Goal: Task Accomplishment & Management: Manage account settings

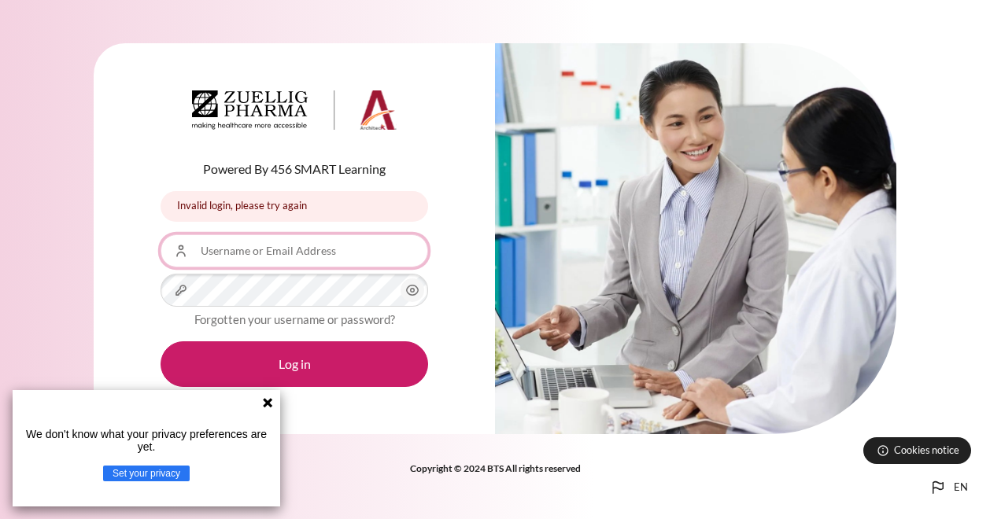
click at [278, 256] on input "Username or Email Address" at bounding box center [295, 251] width 268 height 33
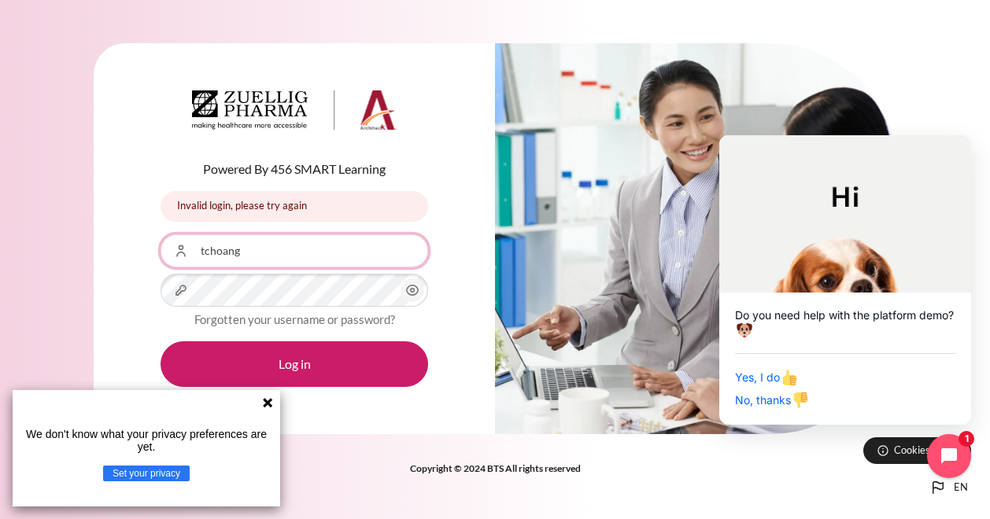
type input "tchoang"
click at [400, 291] on div "Password" at bounding box center [295, 290] width 268 height 33
click at [411, 290] on circle "Content" at bounding box center [413, 291] width 4 height 4
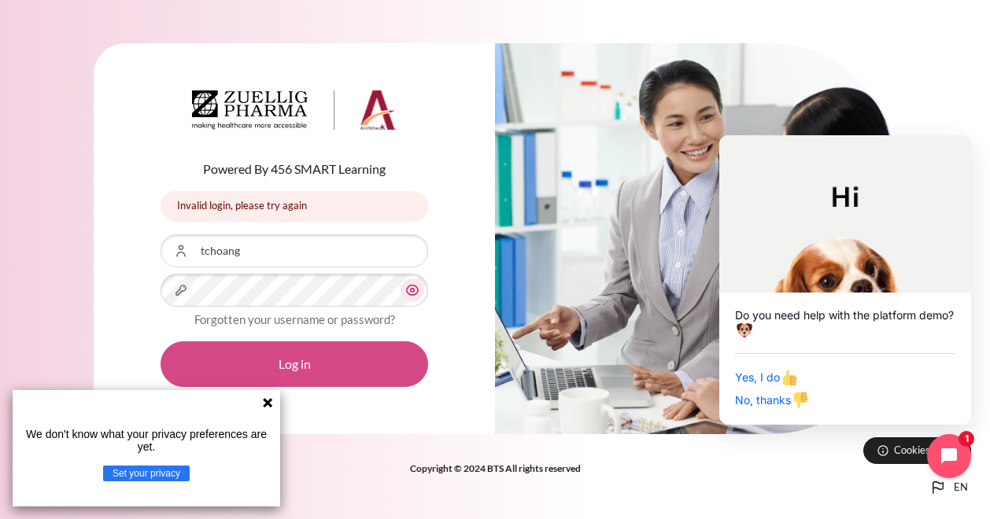
click at [347, 361] on button "Log in" at bounding box center [295, 365] width 268 height 46
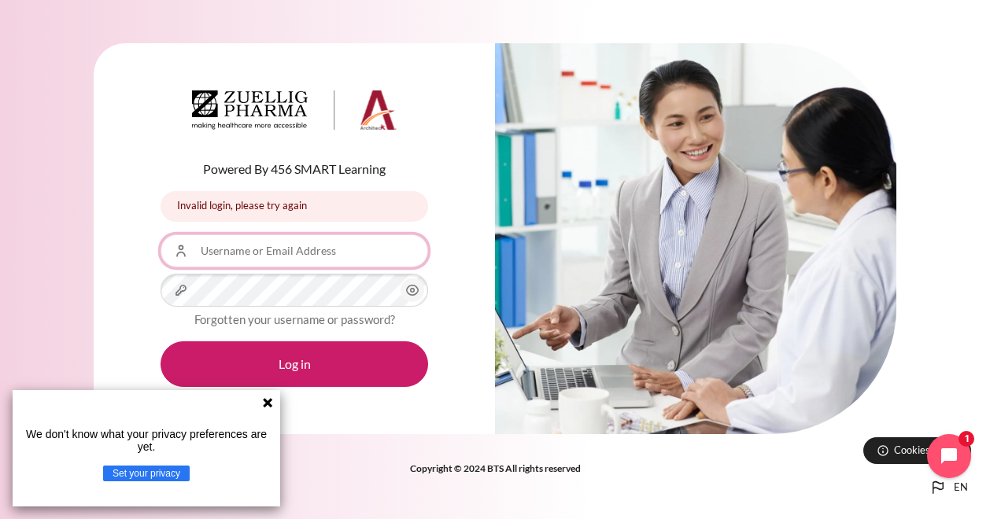
click at [297, 248] on input "Username or Email Address" at bounding box center [295, 251] width 268 height 33
drag, startPoint x: 266, startPoint y: 408, endPoint x: 261, endPoint y: 392, distance: 17.2
click at [266, 408] on icon at bounding box center [267, 403] width 13 height 13
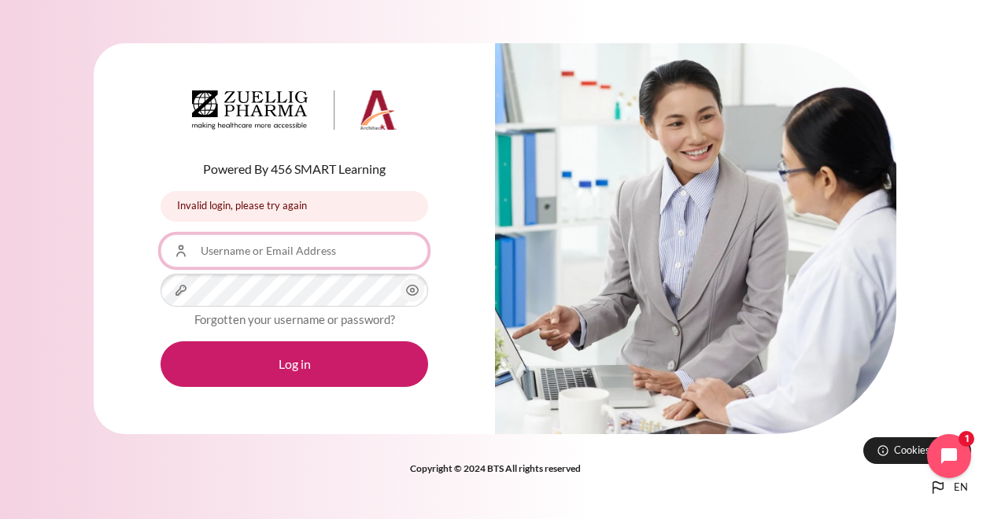
click at [274, 245] on input "Username or Email Address" at bounding box center [295, 251] width 268 height 33
type input "tchoang@zuelligpharma.com"
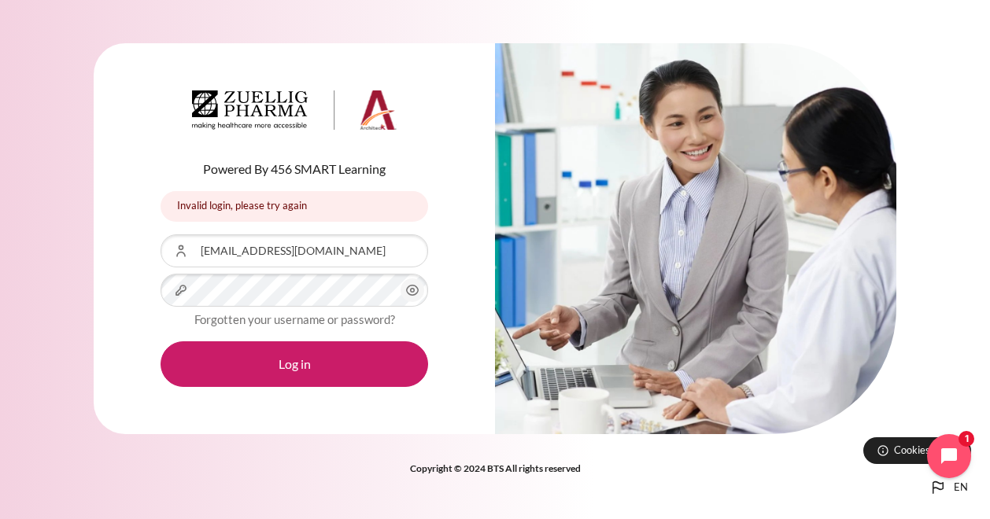
click at [409, 290] on icon "Content" at bounding box center [412, 290] width 19 height 19
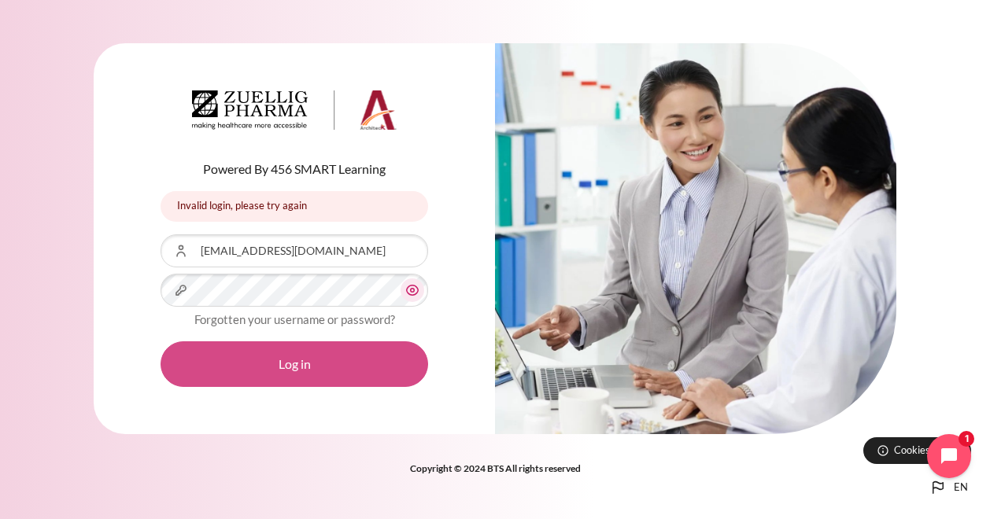
click at [318, 355] on button "Log in" at bounding box center [295, 365] width 268 height 46
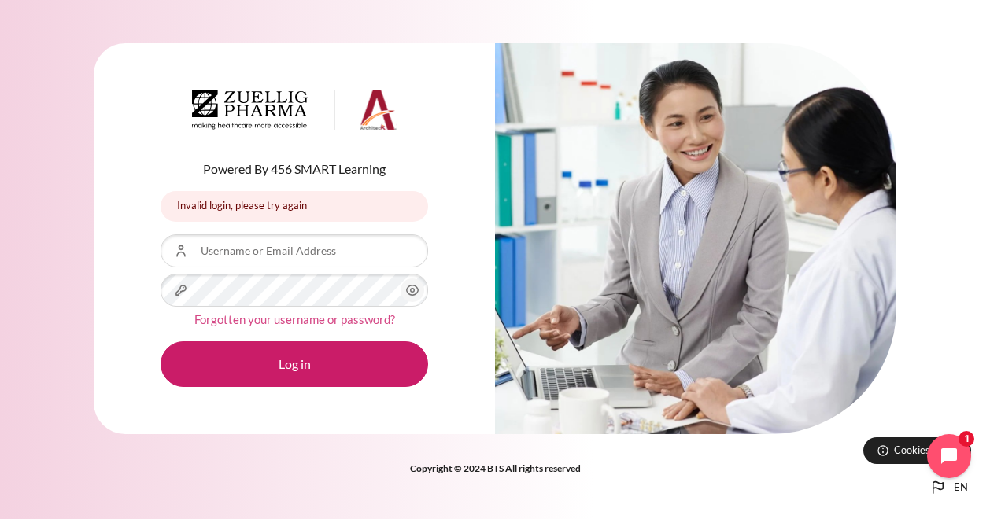
click at [321, 322] on link "Forgotten your username or password?" at bounding box center [294, 319] width 201 height 14
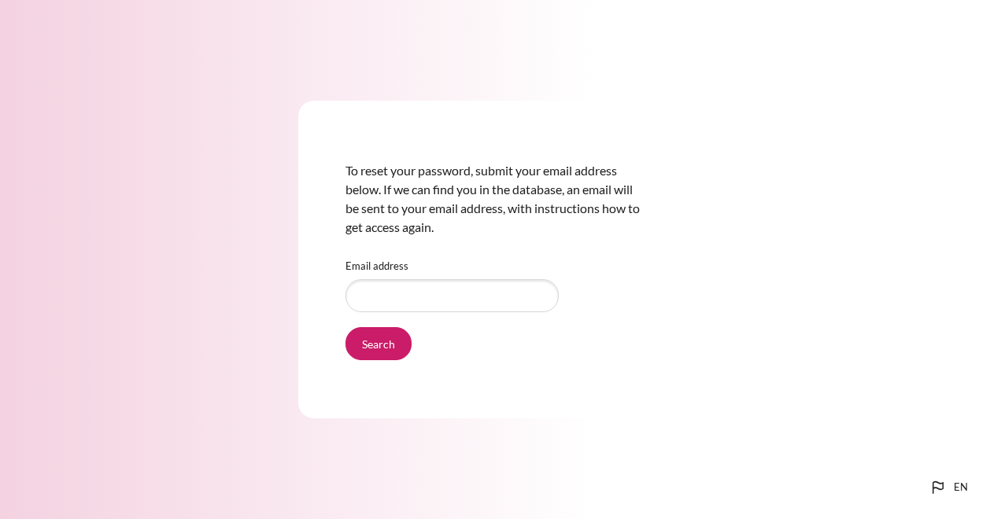
type input "tchoang@zuelligpharma.com"
click at [377, 345] on input "Search" at bounding box center [378, 343] width 66 height 33
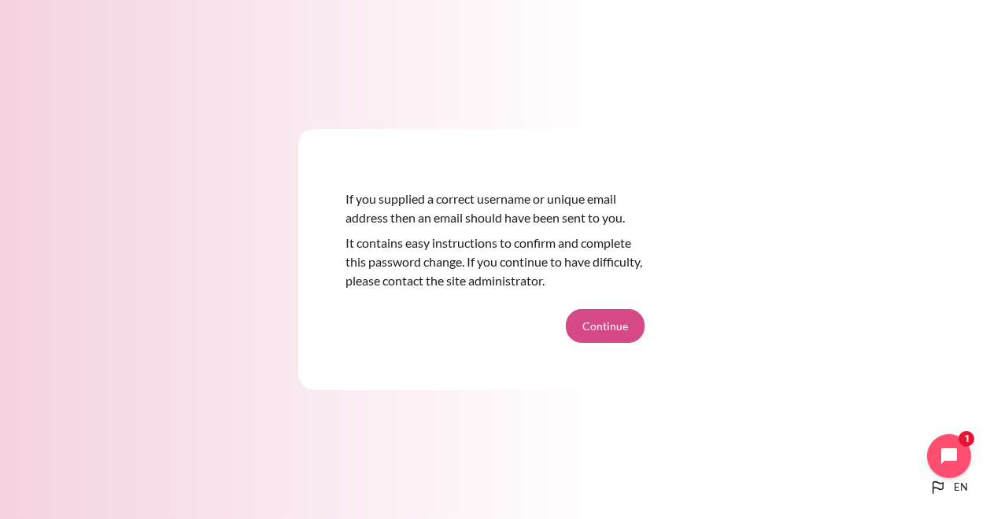
click at [609, 328] on button "Continue" at bounding box center [605, 325] width 79 height 33
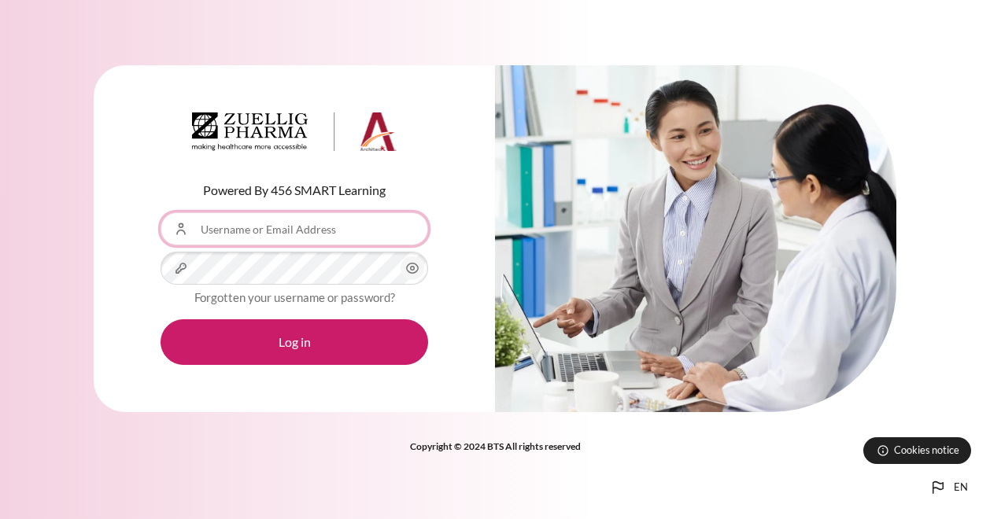
click at [297, 233] on input "Username or Email Address" at bounding box center [295, 228] width 268 height 33
click at [266, 229] on input "tchoang" at bounding box center [295, 228] width 268 height 33
type input "tchoang@zuelligpharma.com"
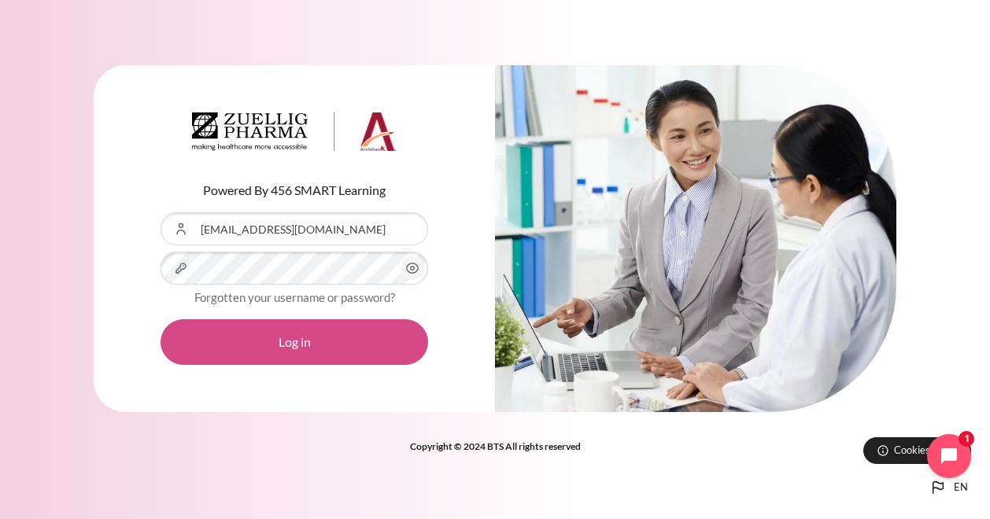
click at [288, 343] on button "Log in" at bounding box center [295, 343] width 268 height 46
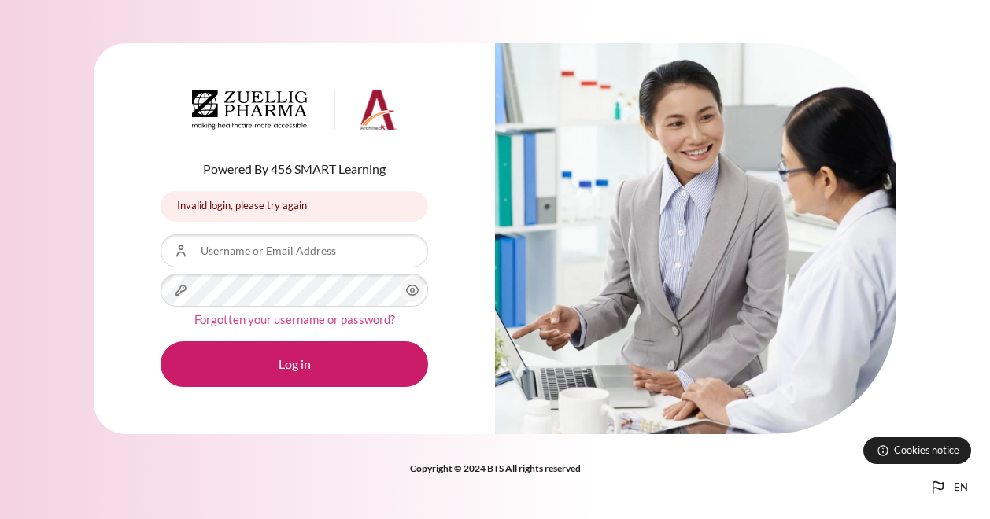
click at [331, 320] on link "Forgotten your username or password?" at bounding box center [294, 319] width 201 height 14
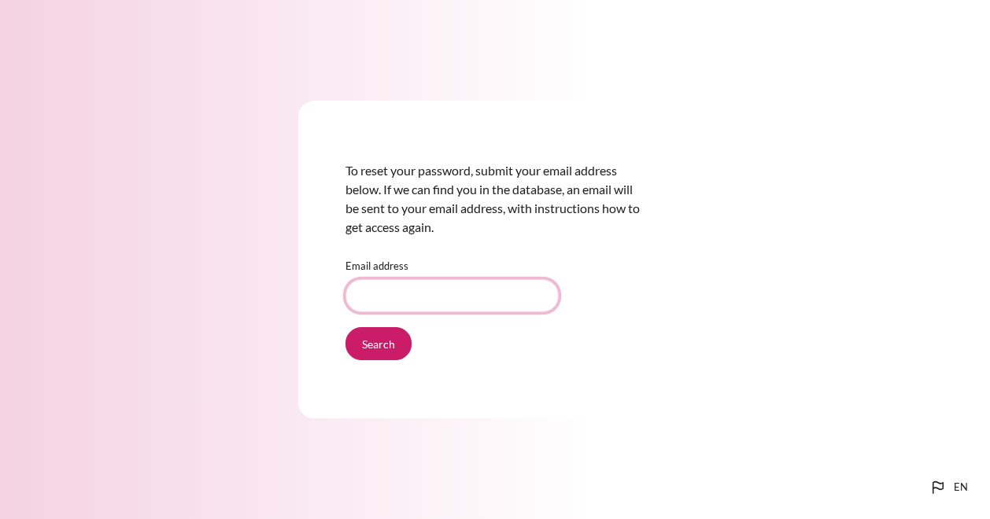
click at [411, 300] on input "Email address" at bounding box center [451, 295] width 213 height 33
type input "[EMAIL_ADDRESS][DOMAIN_NAME]"
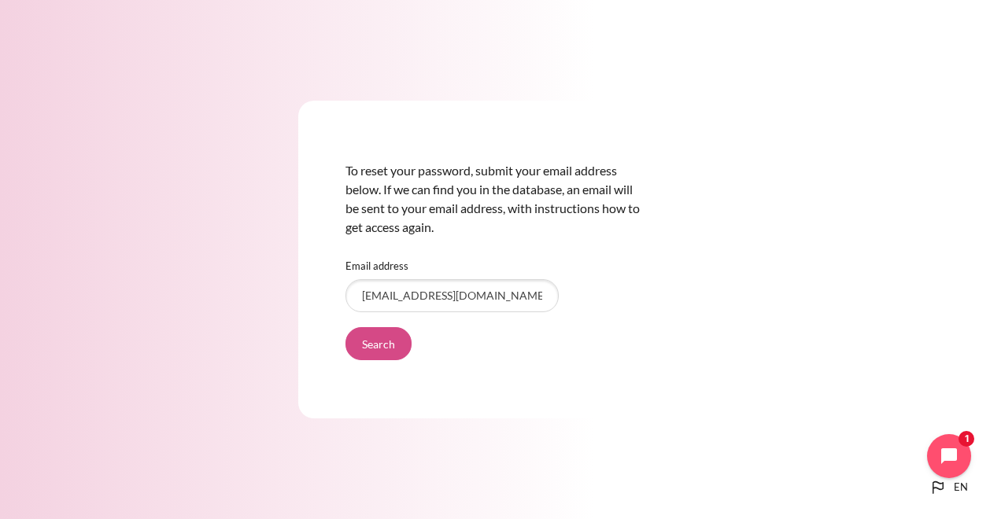
click at [368, 339] on input "Search" at bounding box center [378, 343] width 66 height 33
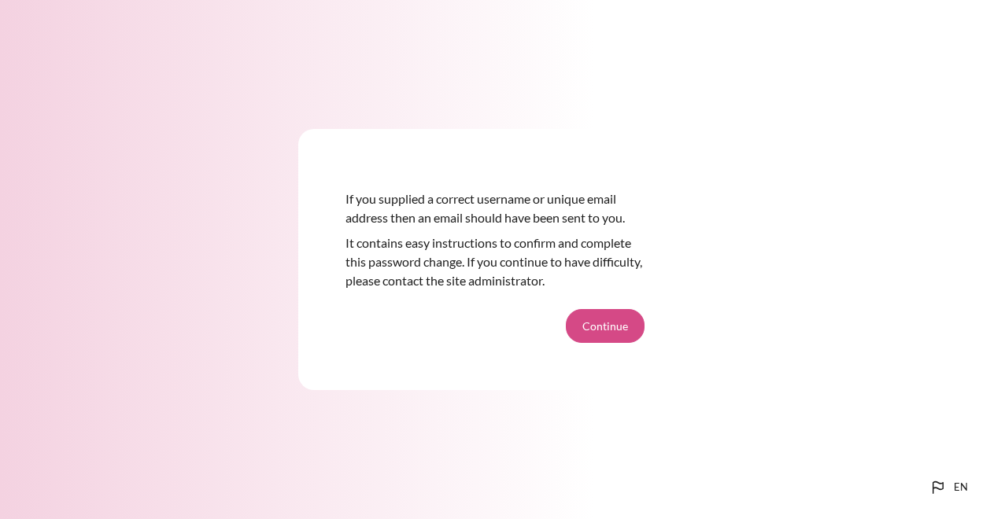
click at [574, 324] on button "Continue" at bounding box center [605, 325] width 79 height 33
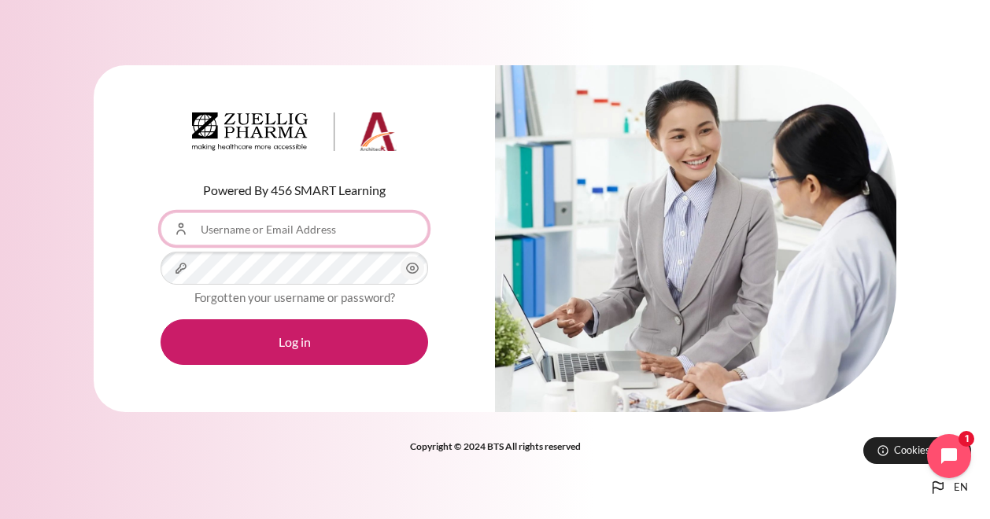
click at [323, 227] on input "Username or Email Address" at bounding box center [295, 228] width 268 height 33
paste input "Zuellig@2025"
type input "Z"
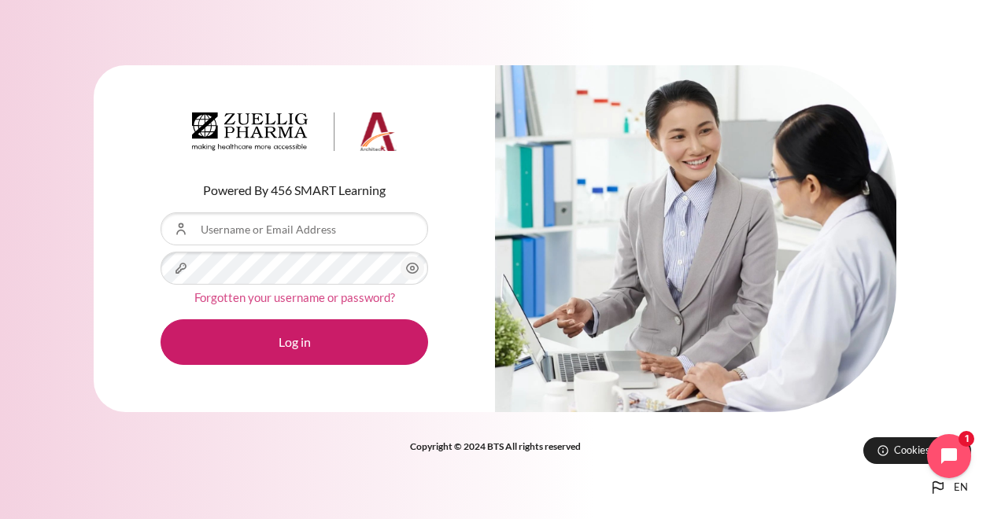
click at [288, 297] on link "Forgotten your username or password?" at bounding box center [294, 297] width 201 height 14
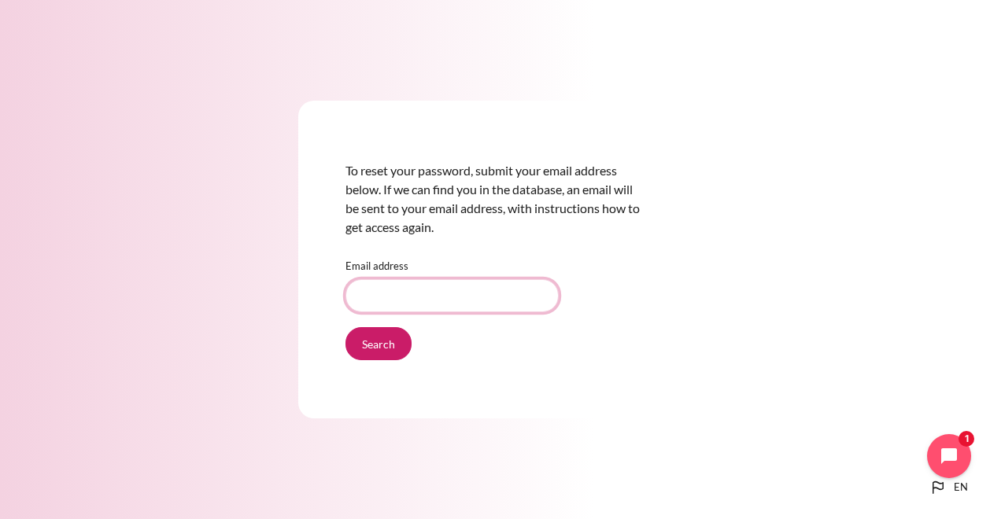
click at [401, 301] on input "Email address" at bounding box center [451, 295] width 213 height 33
drag, startPoint x: 505, startPoint y: 300, endPoint x: 427, endPoint y: 298, distance: 78.7
click at [427, 298] on input "tchoang@zuelligpharma.com" at bounding box center [451, 295] width 213 height 33
type input "tchoang@ezrx.com.vn"
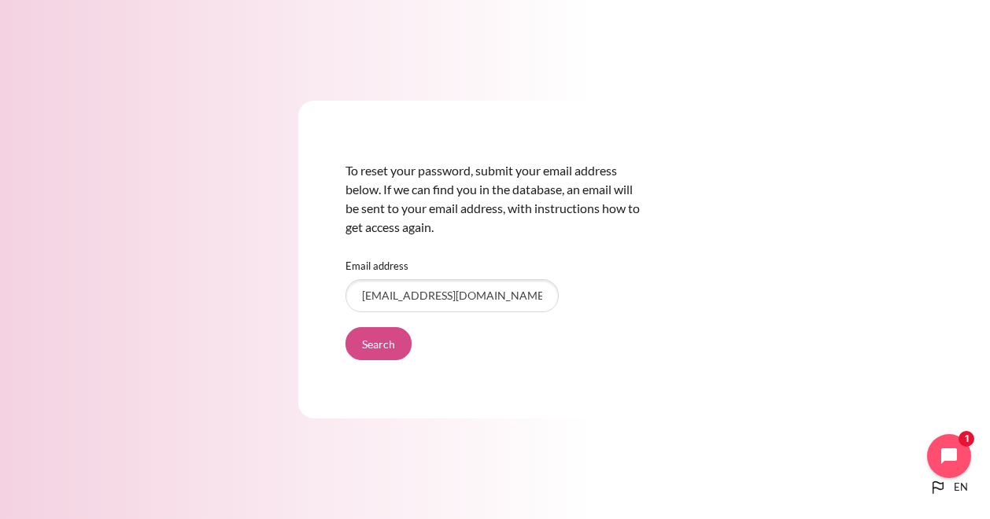
click at [391, 349] on input "Search" at bounding box center [378, 343] width 66 height 33
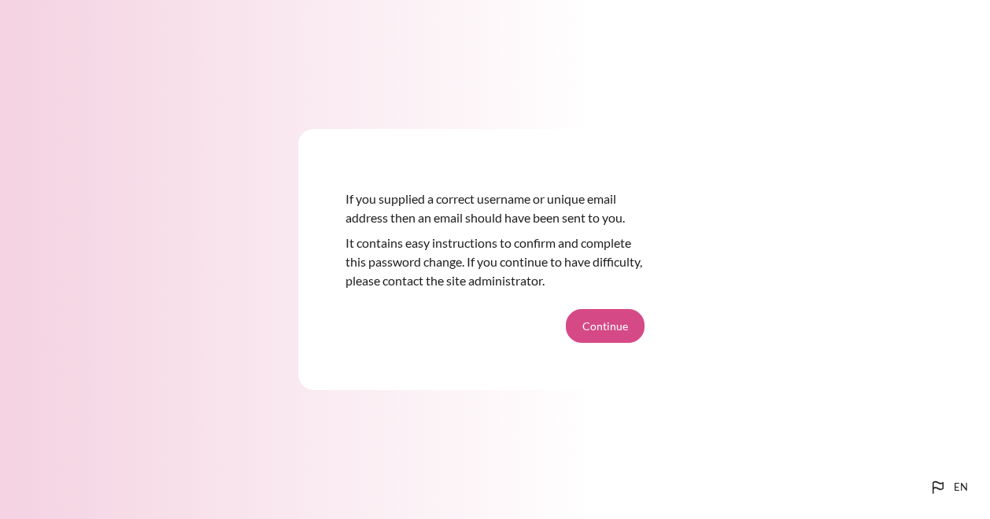
click at [584, 327] on button "Continue" at bounding box center [605, 325] width 79 height 33
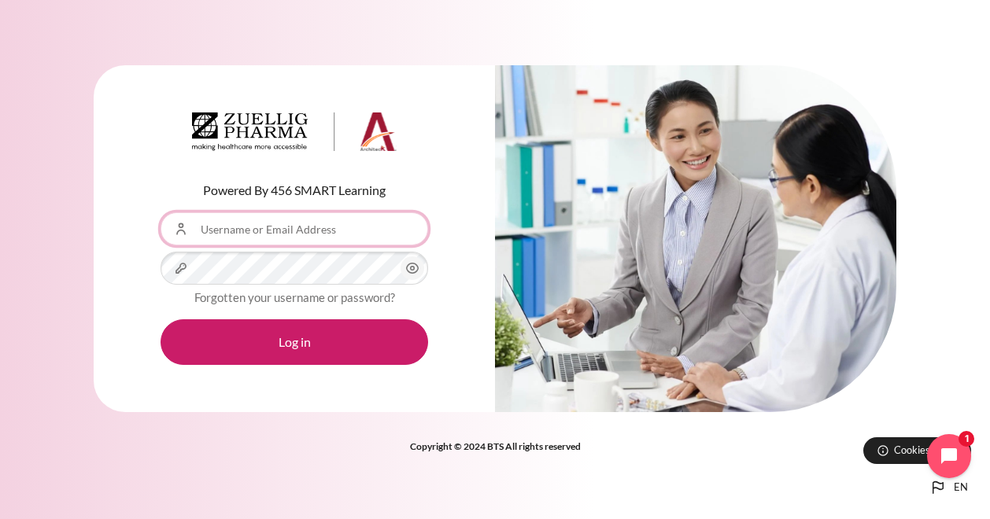
click at [351, 227] on input "Username or Email Address" at bounding box center [295, 228] width 268 height 33
click at [275, 227] on input "Username or Email Address" at bounding box center [295, 228] width 268 height 33
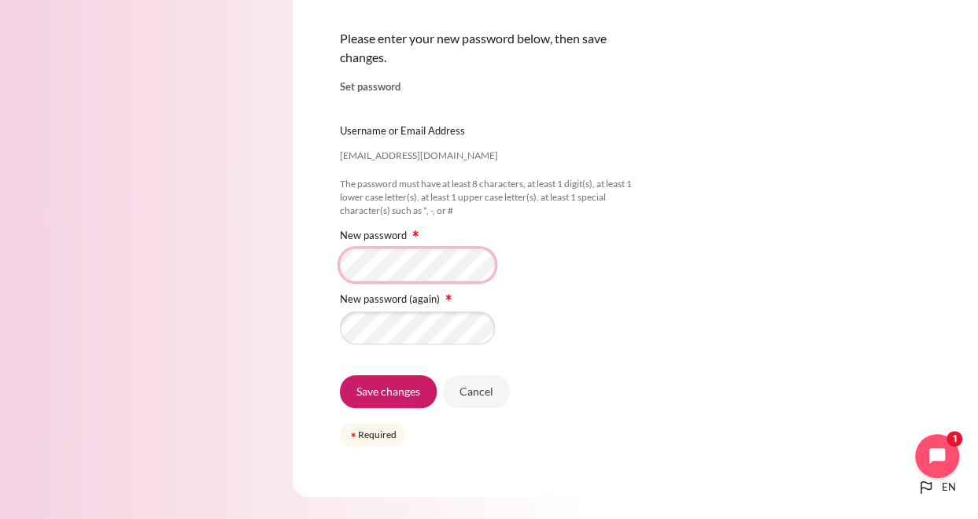
click at [182, 253] on div "Please enter your new password below, then save changes. Set password tchoang@e…" at bounding box center [489, 232] width 978 height 623
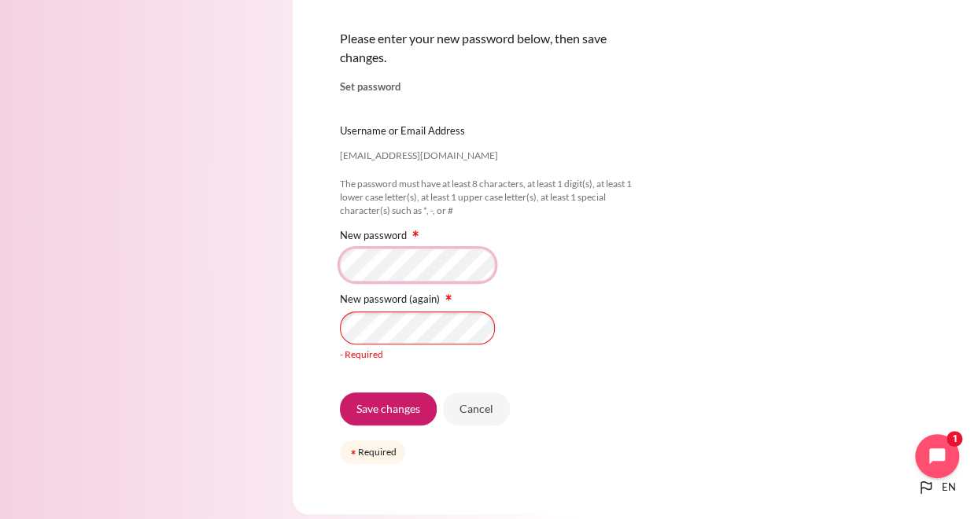
click at [285, 259] on div "Please enter your new password below, then save changes. Set password tchoang@e…" at bounding box center [489, 241] width 978 height 641
click at [267, 318] on div "Please enter your new password below, then save changes. Set password tchoang@e…" at bounding box center [489, 241] width 978 height 641
click at [171, 294] on div "Please enter your new password below, then save changes. Set password tchoang@e…" at bounding box center [489, 241] width 978 height 641
click at [279, 257] on div "Please enter your new password below, then save changes. Set password tchoang@e…" at bounding box center [489, 241] width 978 height 641
click at [527, 360] on div "- Required" at bounding box center [489, 337] width 299 height 50
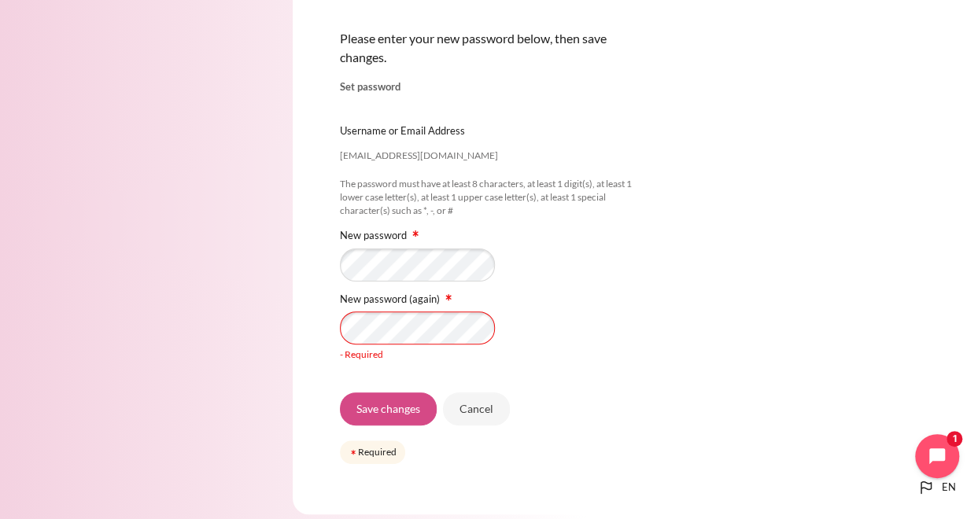
click at [403, 408] on input "Save changes" at bounding box center [388, 409] width 97 height 33
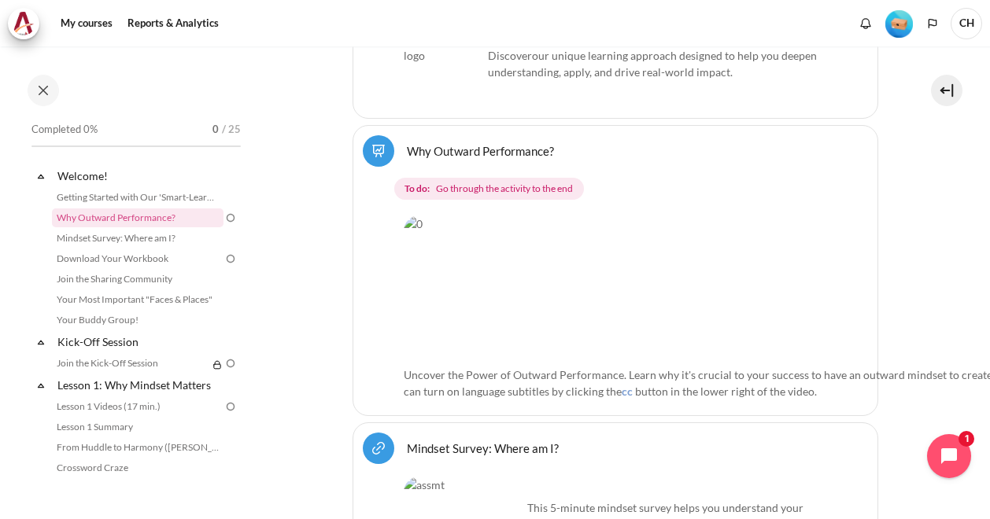
scroll to position [551, 0]
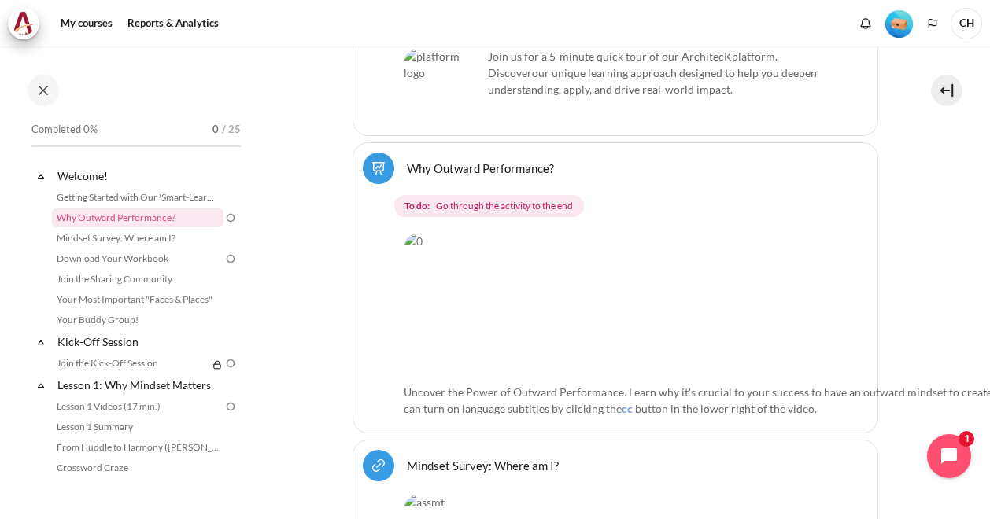
click at [597, 265] on img "Content" at bounding box center [862, 304] width 916 height 143
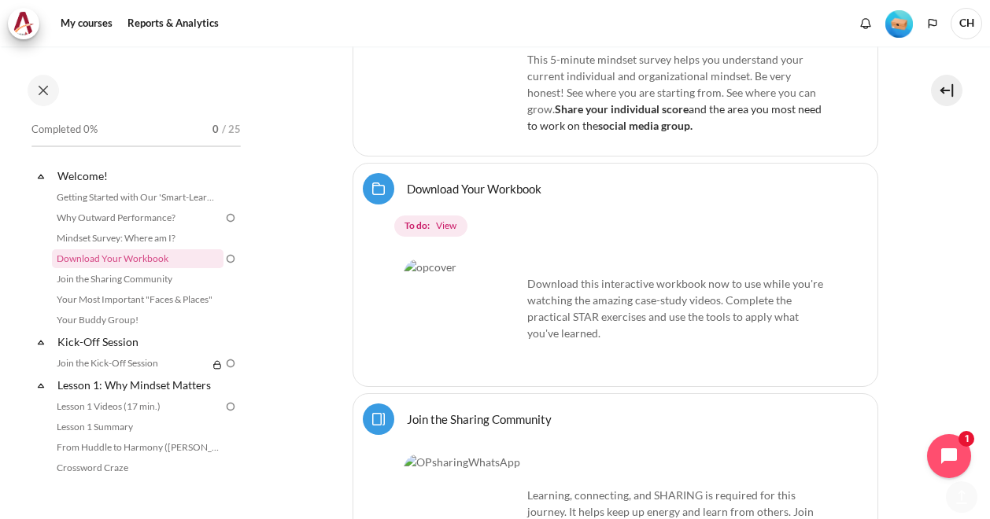
scroll to position [0, 0]
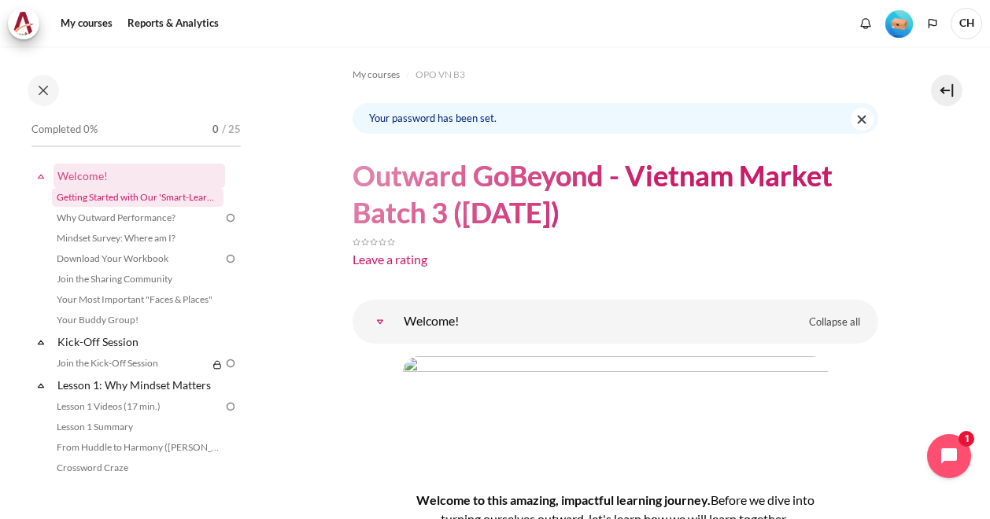
click at [113, 193] on link "Getting Started with Our 'Smart-Learning' Platform" at bounding box center [138, 197] width 172 height 19
